Goal: Task Accomplishment & Management: Manage account settings

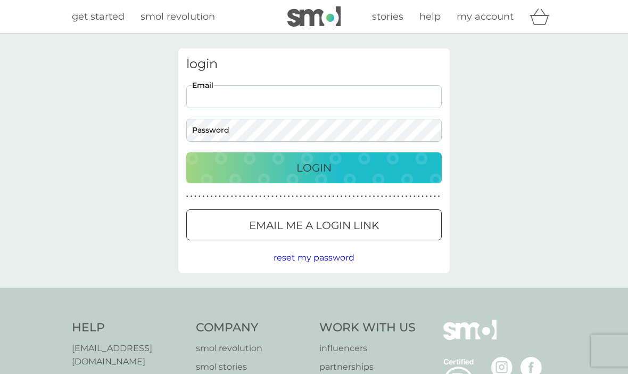
type input "[PERSON_NAME][EMAIL_ADDRESS][DOMAIN_NAME]"
click at [314, 167] on button "Login" at bounding box center [313, 167] width 255 height 31
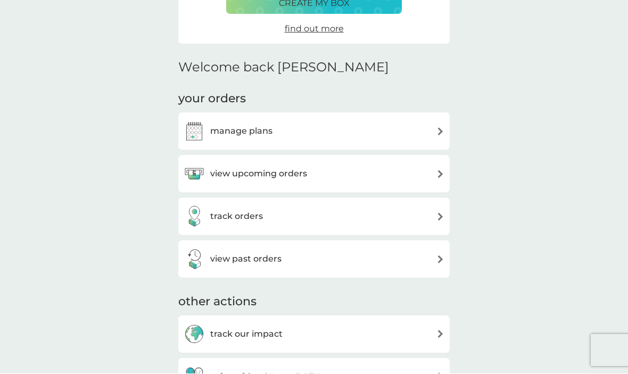
scroll to position [210, 0]
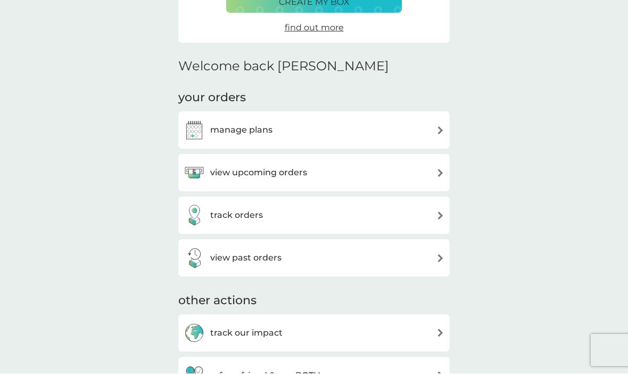
click at [312, 133] on div "manage plans" at bounding box center [314, 130] width 261 height 21
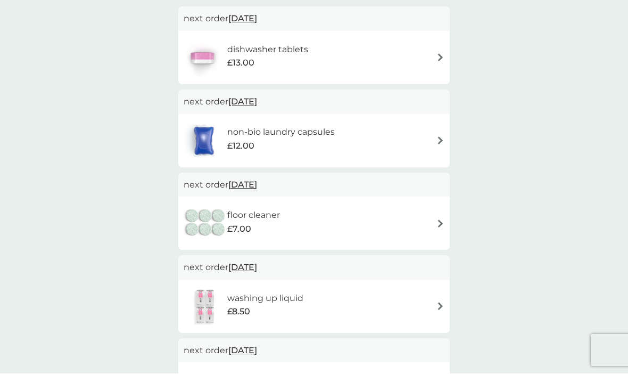
scroll to position [205, 0]
click at [245, 186] on span "[DATE]" at bounding box center [242, 184] width 29 height 21
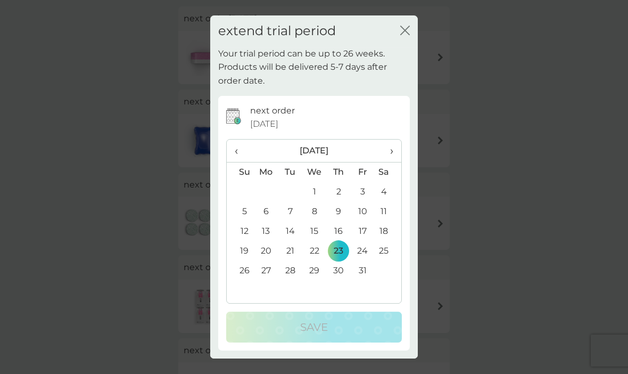
click at [247, 208] on td "5" at bounding box center [240, 212] width 27 height 20
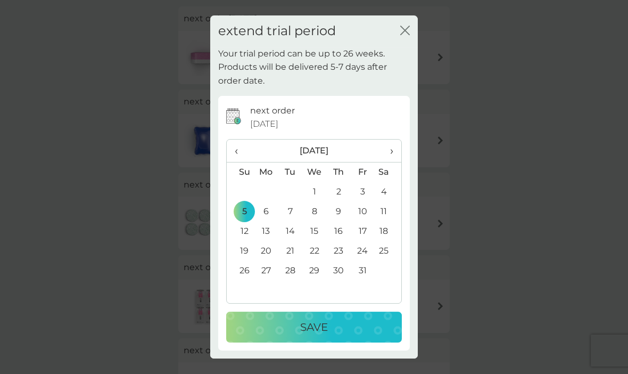
click at [347, 326] on div "Save" at bounding box center [314, 326] width 154 height 17
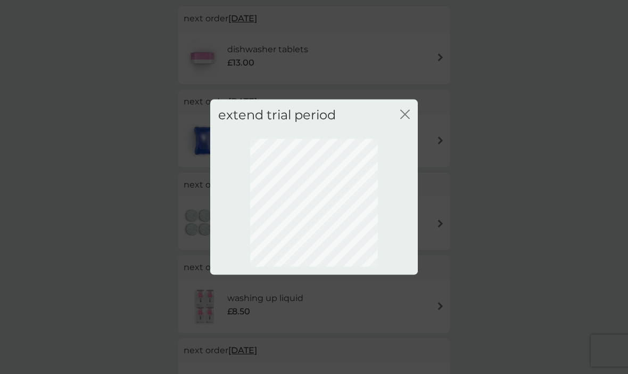
scroll to position [72, 0]
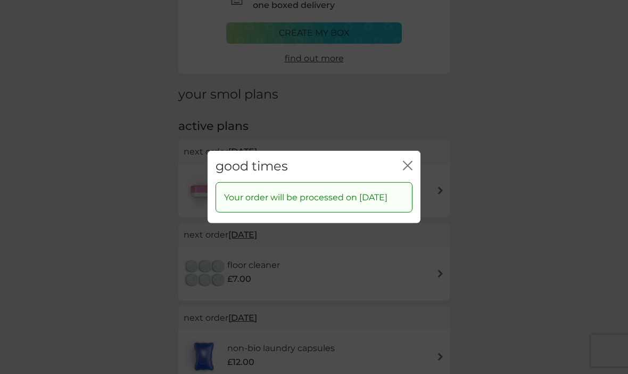
click at [419, 182] on div "Your order will be processed on [DATE]" at bounding box center [314, 203] width 213 height 42
click at [407, 161] on icon "close" at bounding box center [408, 166] width 10 height 10
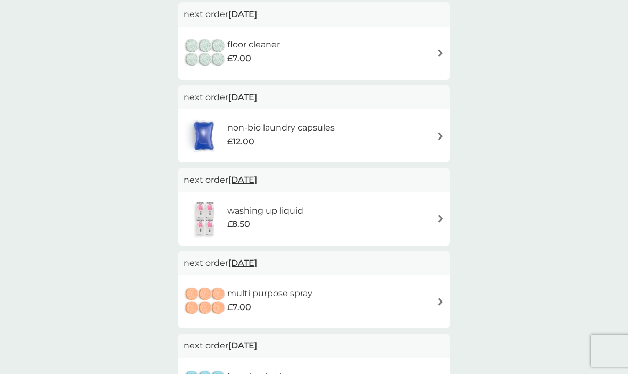
scroll to position [292, 0]
